Goal: Find specific page/section: Find specific page/section

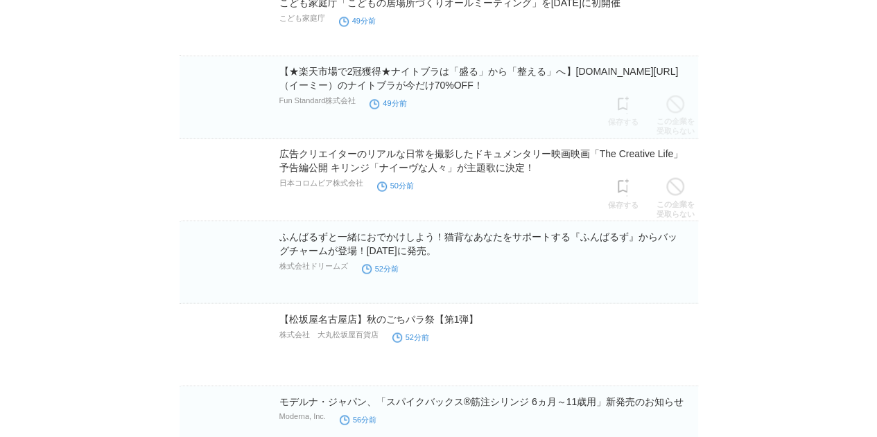
scroll to position [11628, 0]
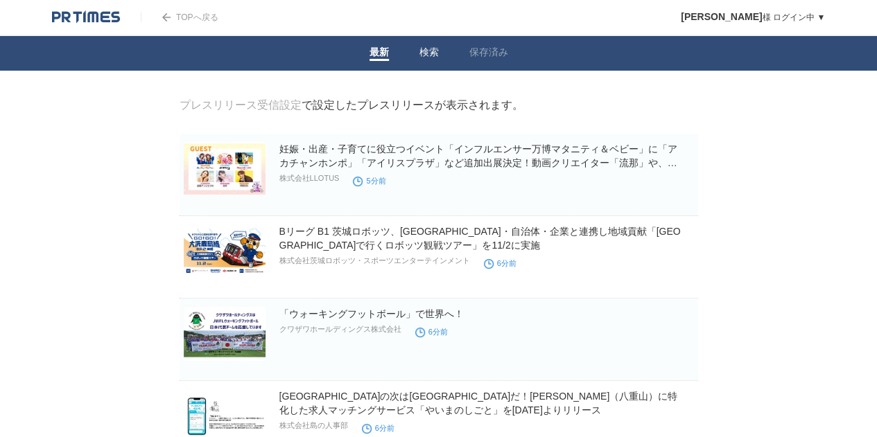
click at [436, 59] on link "検索" at bounding box center [428, 53] width 19 height 15
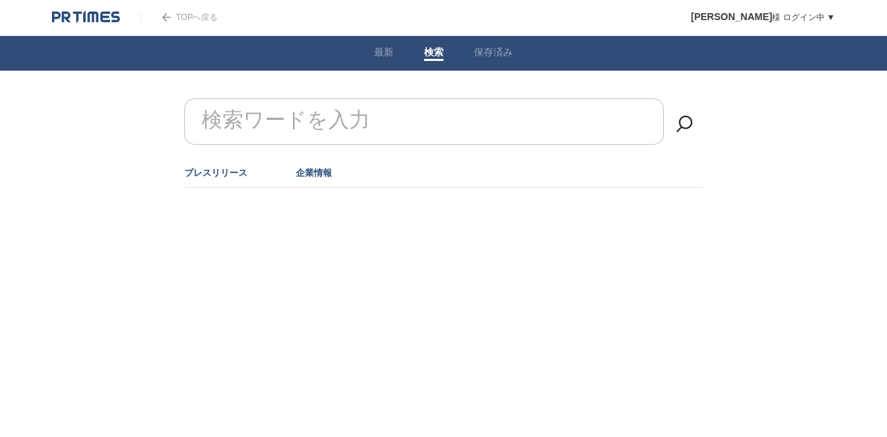
click at [313, 169] on link "企業情報" at bounding box center [314, 173] width 36 height 10
click at [332, 98] on form "検索ワードを入力" at bounding box center [443, 98] width 518 height 0
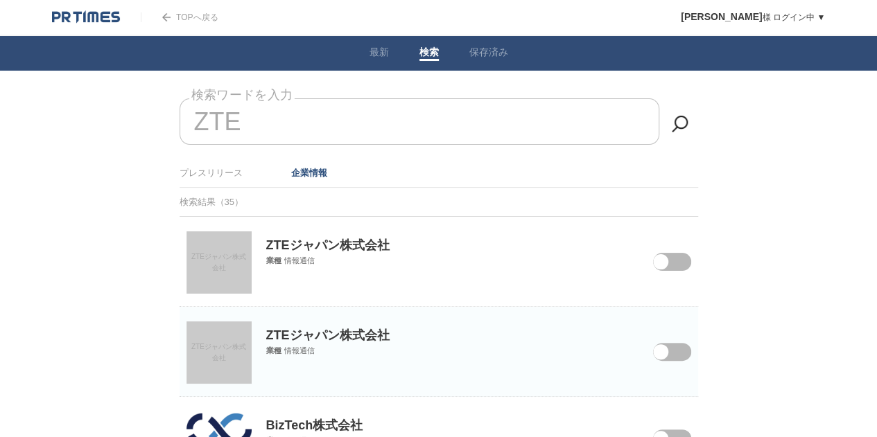
type input "ZTE"
click at [191, 267] on link "ZTEジャパン株式会社" at bounding box center [218, 262] width 65 height 62
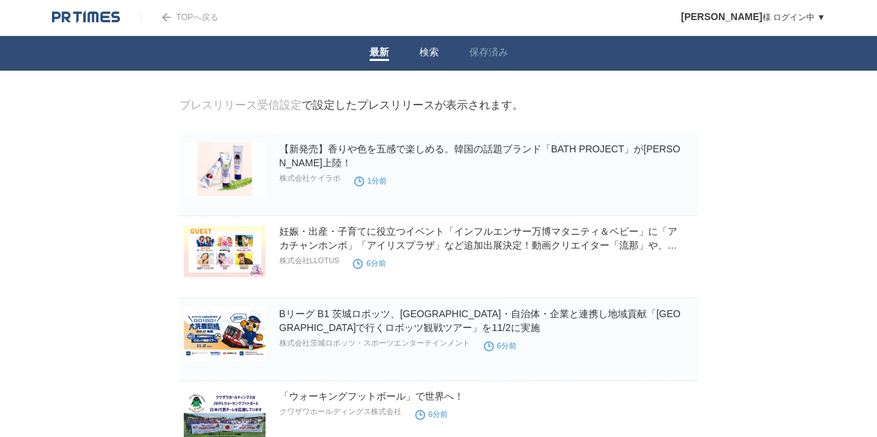
click at [429, 52] on link "検索" at bounding box center [428, 53] width 19 height 15
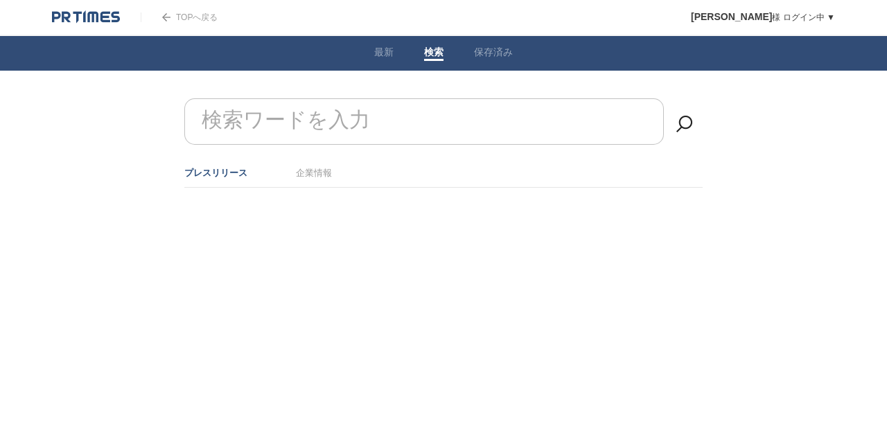
click at [344, 98] on form "検索ワードを入力" at bounding box center [443, 98] width 518 height 0
paste input "周"
type input "周"
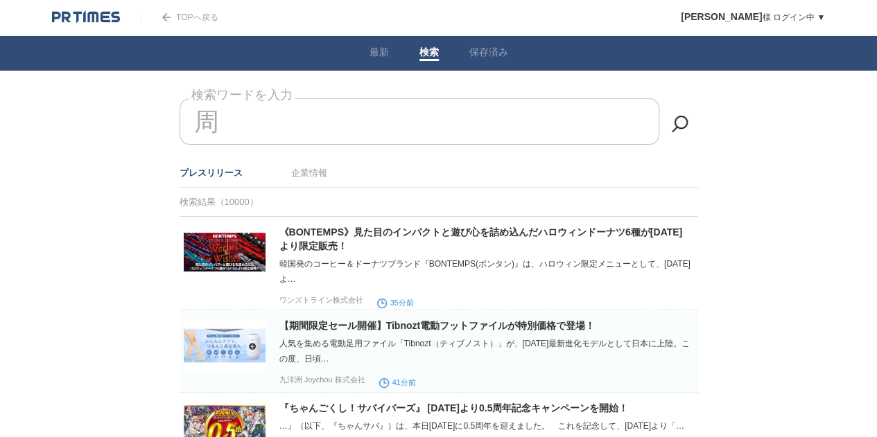
click at [245, 131] on input "周" at bounding box center [419, 121] width 480 height 46
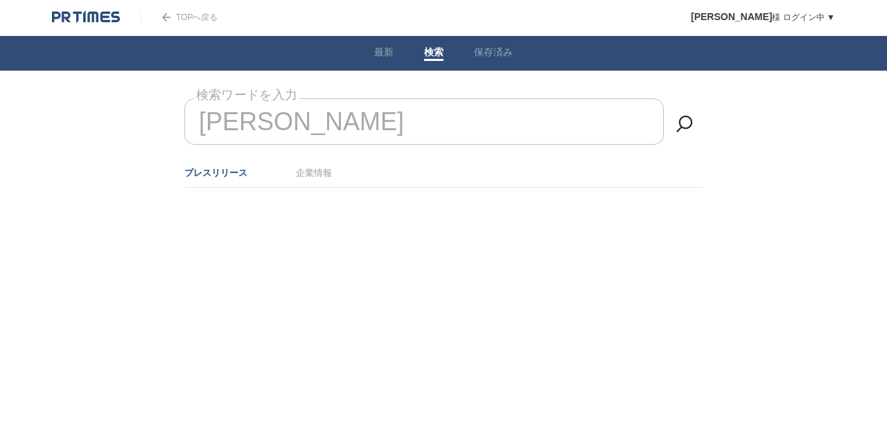
type input "[PERSON_NAME]"
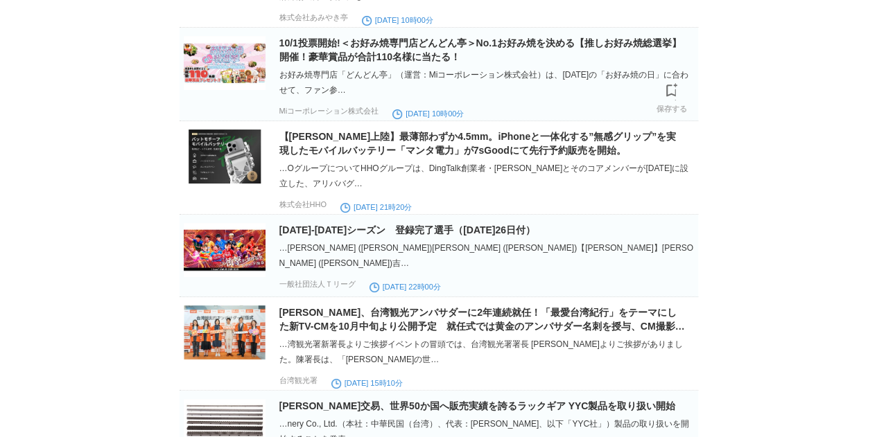
scroll to position [5752, 0]
